Goal: Navigation & Orientation: Find specific page/section

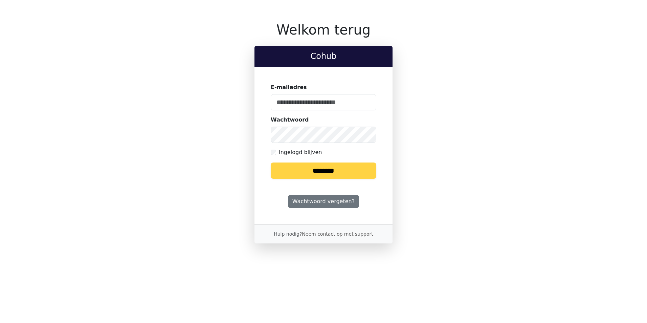
type input "**********"
click at [329, 170] on input "********" at bounding box center [324, 171] width 106 height 16
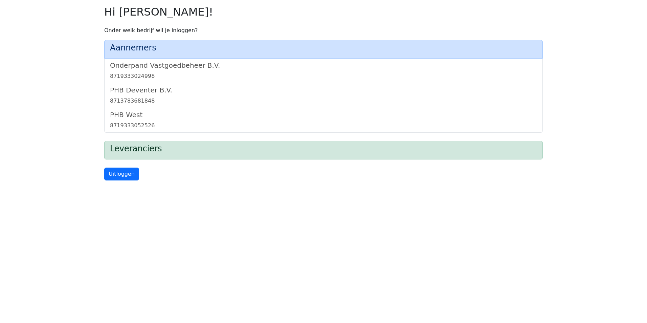
click at [171, 97] on div "8713783681848" at bounding box center [323, 101] width 427 height 8
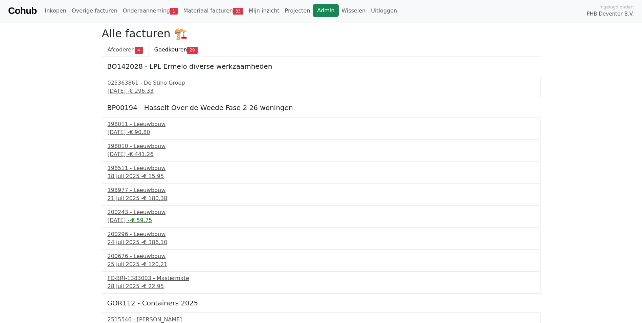
click at [313, 8] on link "Admin" at bounding box center [326, 10] width 26 height 13
